Goal: Task Accomplishment & Management: Use online tool/utility

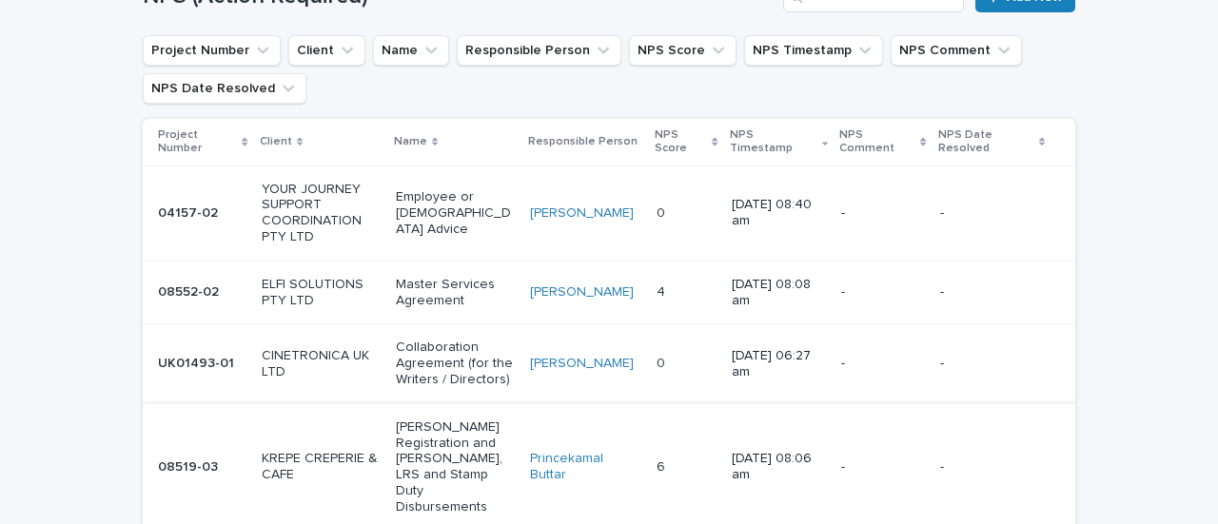
scroll to position [163, 0]
click at [455, 212] on p "Employee or [DEMOGRAPHIC_DATA] Advice" at bounding box center [455, 214] width 119 height 48
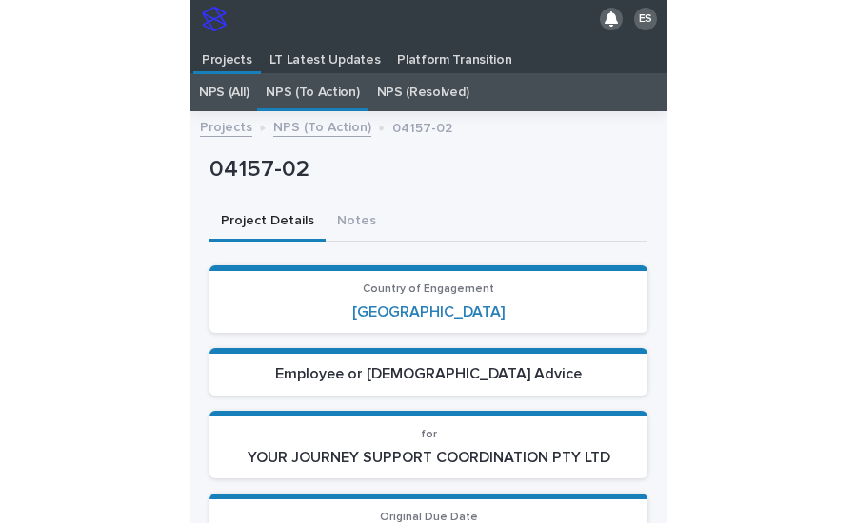
scroll to position [73, 0]
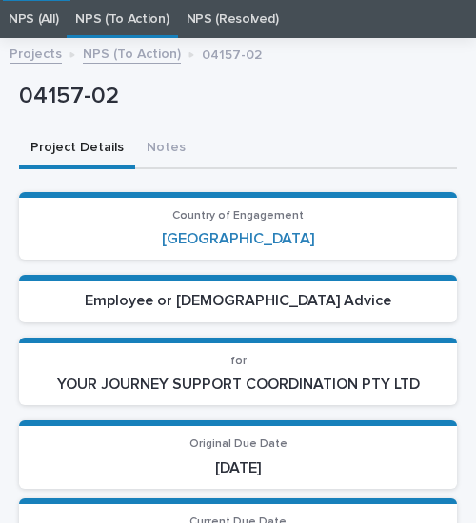
click at [350, 89] on p "04157-02" at bounding box center [234, 97] width 430 height 28
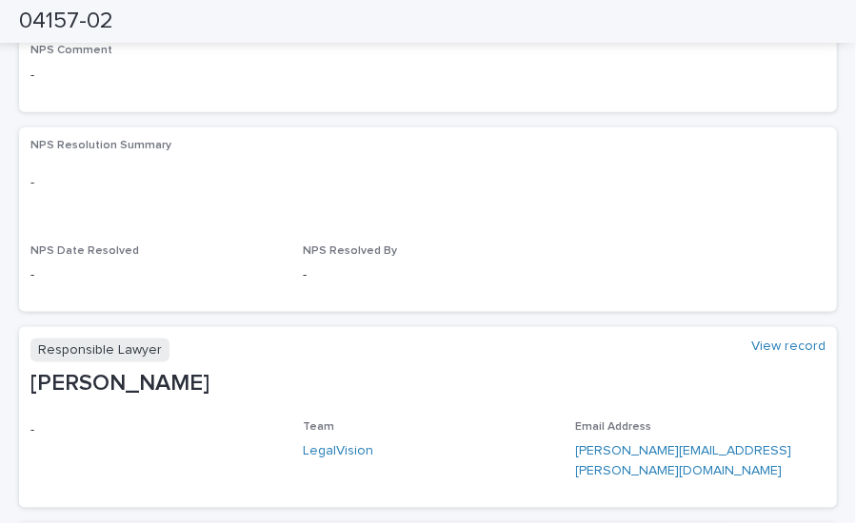
scroll to position [1137, 0]
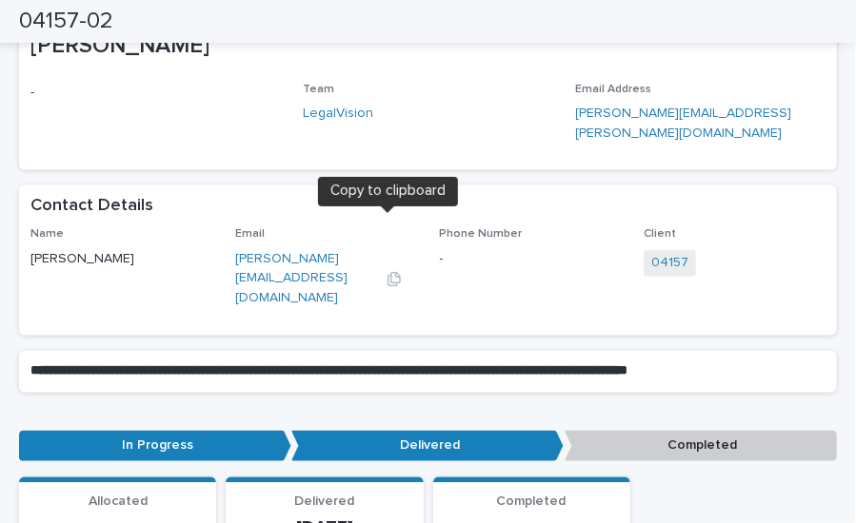
click at [386, 272] on icon "button" at bounding box center [393, 279] width 15 height 15
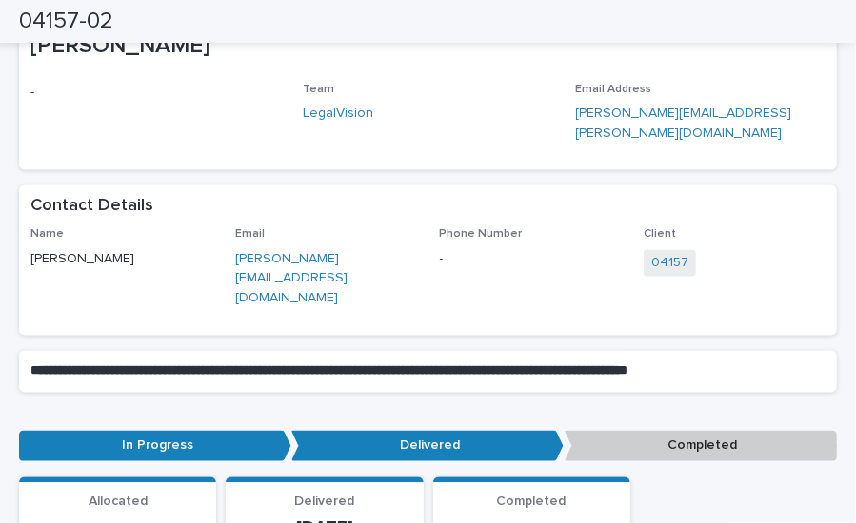
click at [6, 308] on div "**********" at bounding box center [428, 435] width 856 height 2910
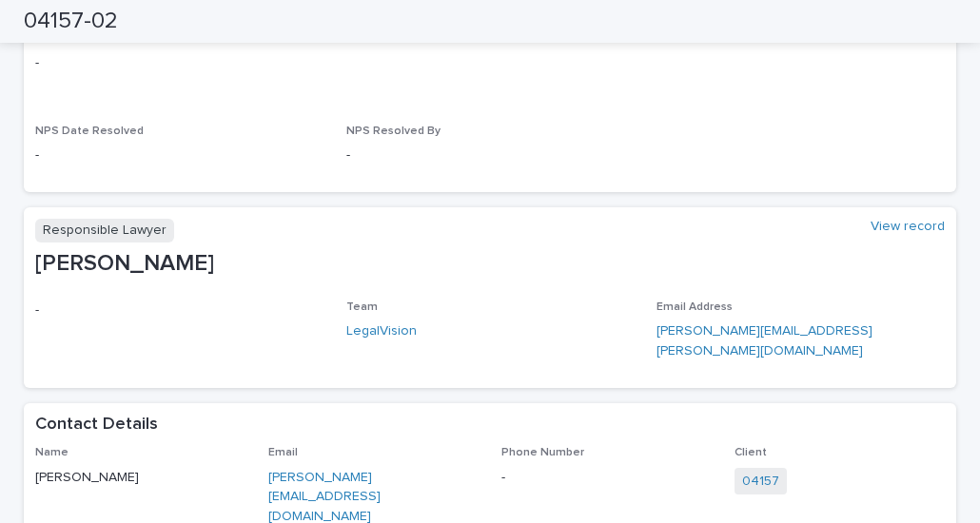
scroll to position [926, 0]
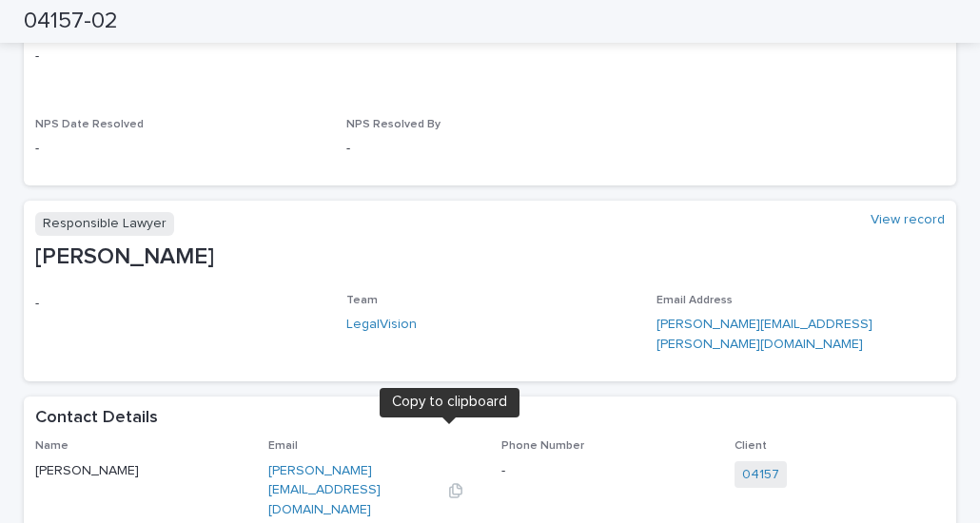
click at [448, 483] on icon "button" at bounding box center [455, 490] width 15 height 15
